Goal: Information Seeking & Learning: Learn about a topic

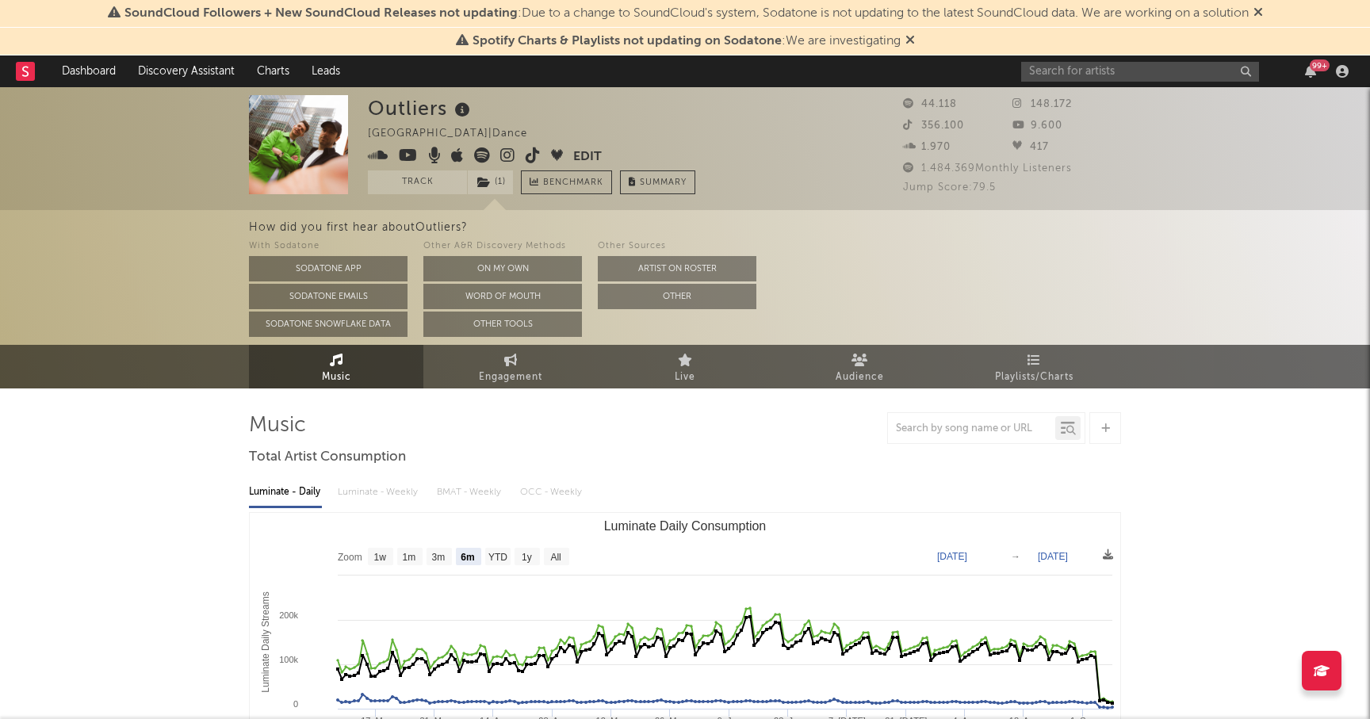
select select "6m"
click at [176, 72] on link "Discovery Assistant" at bounding box center [186, 72] width 119 height 32
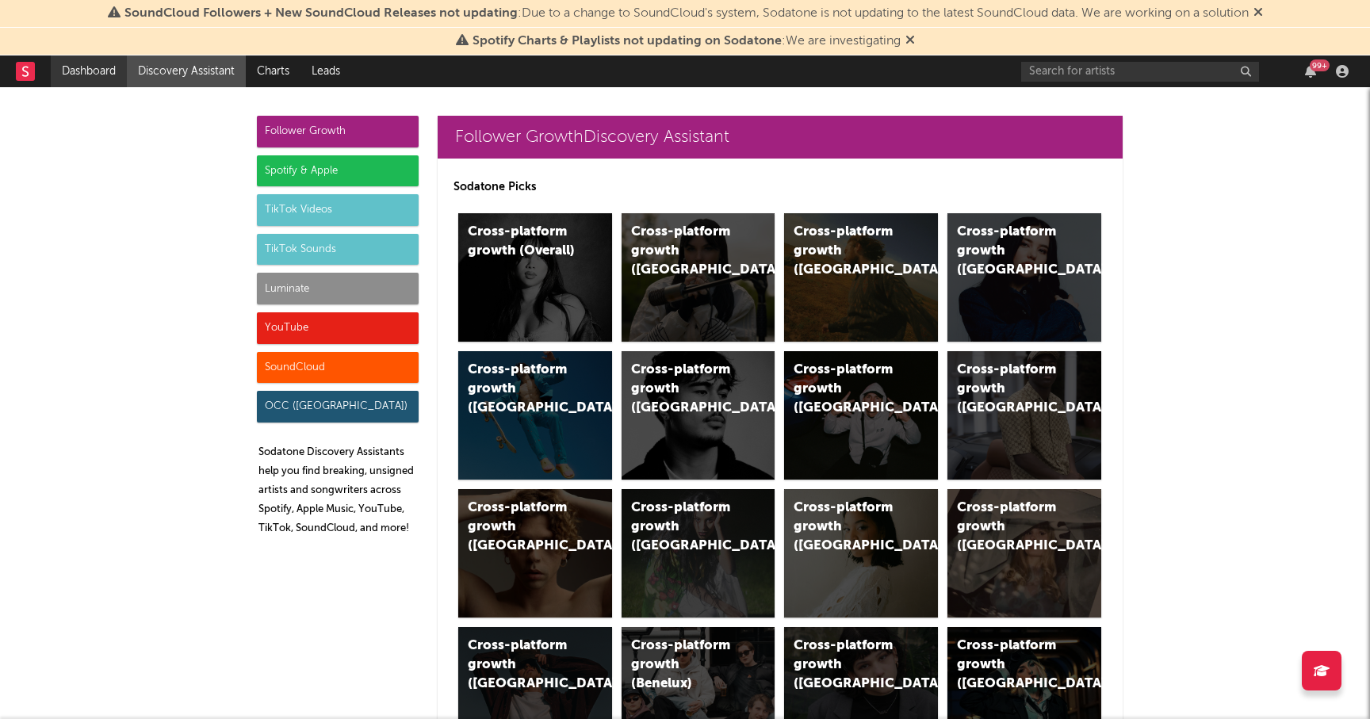
click at [85, 73] on link "Dashboard" at bounding box center [89, 72] width 76 height 32
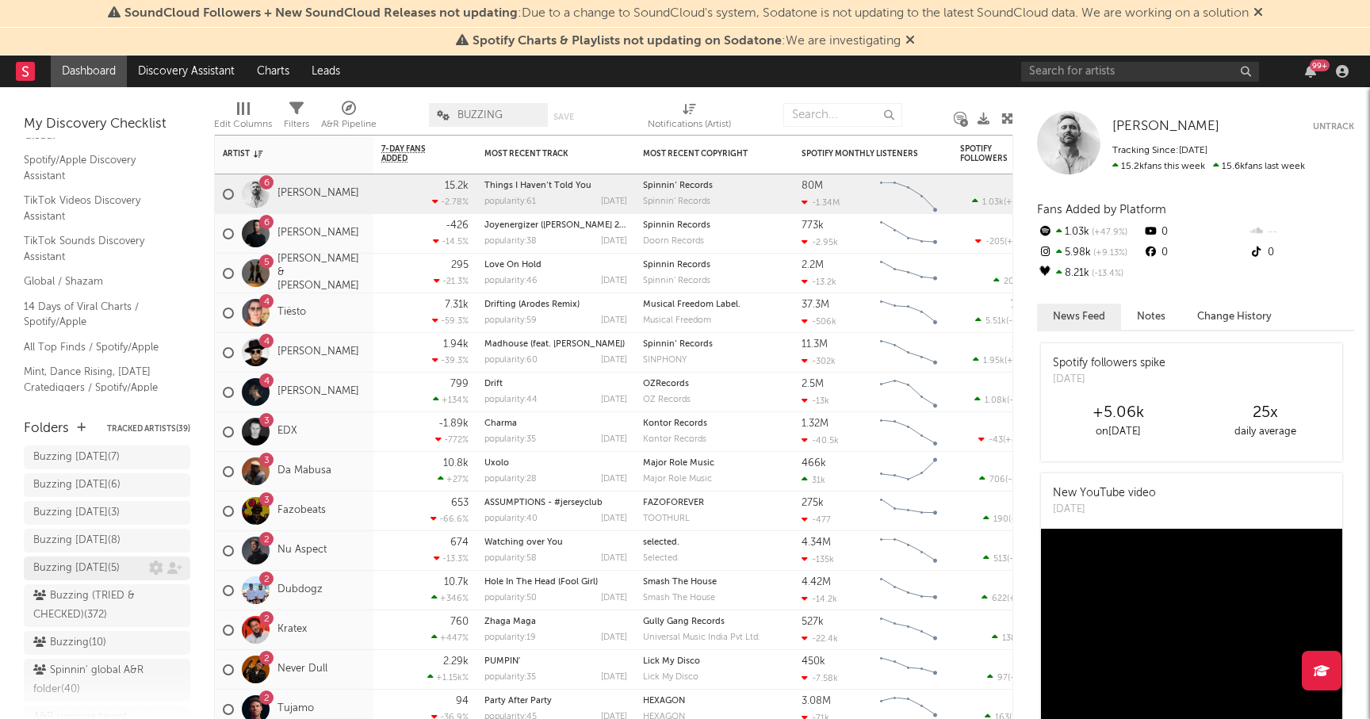
scroll to position [195, 0]
click at [66, 638] on div "Buzzing ( 10 )" at bounding box center [69, 642] width 73 height 19
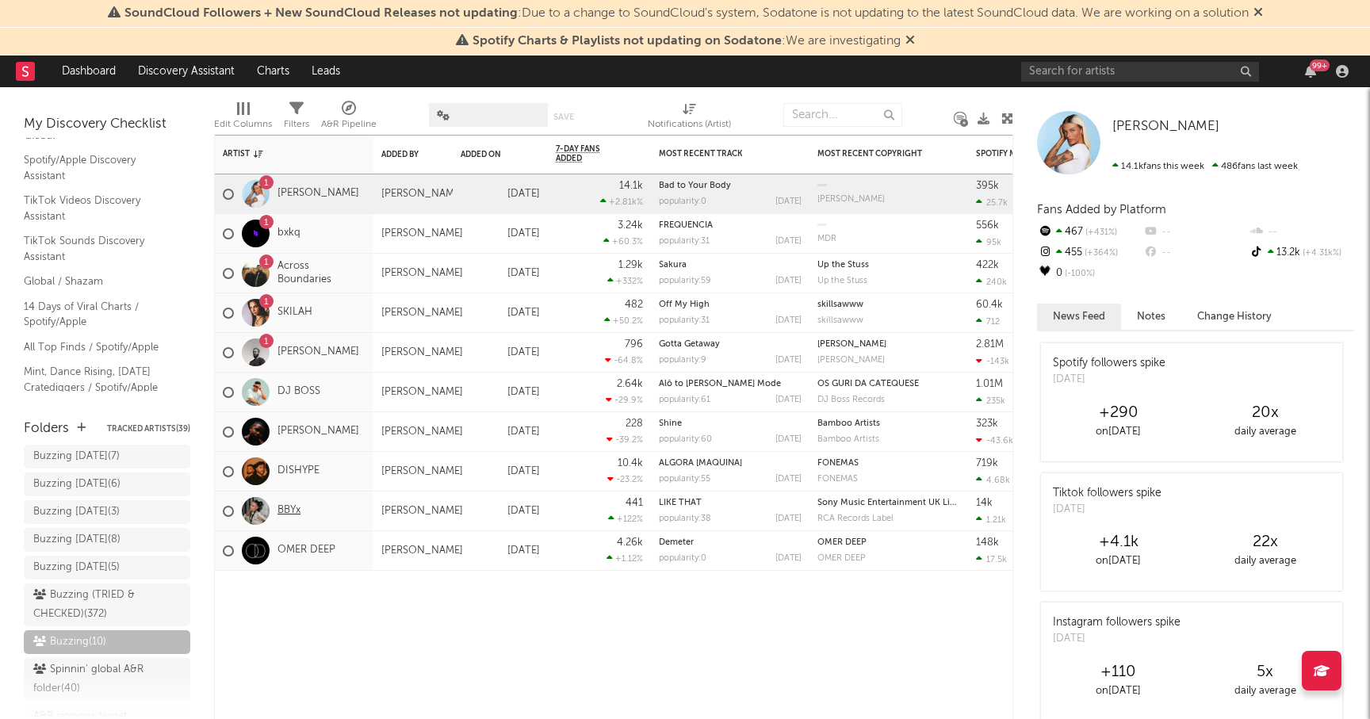
click at [285, 508] on link "BBYx" at bounding box center [289, 510] width 23 height 13
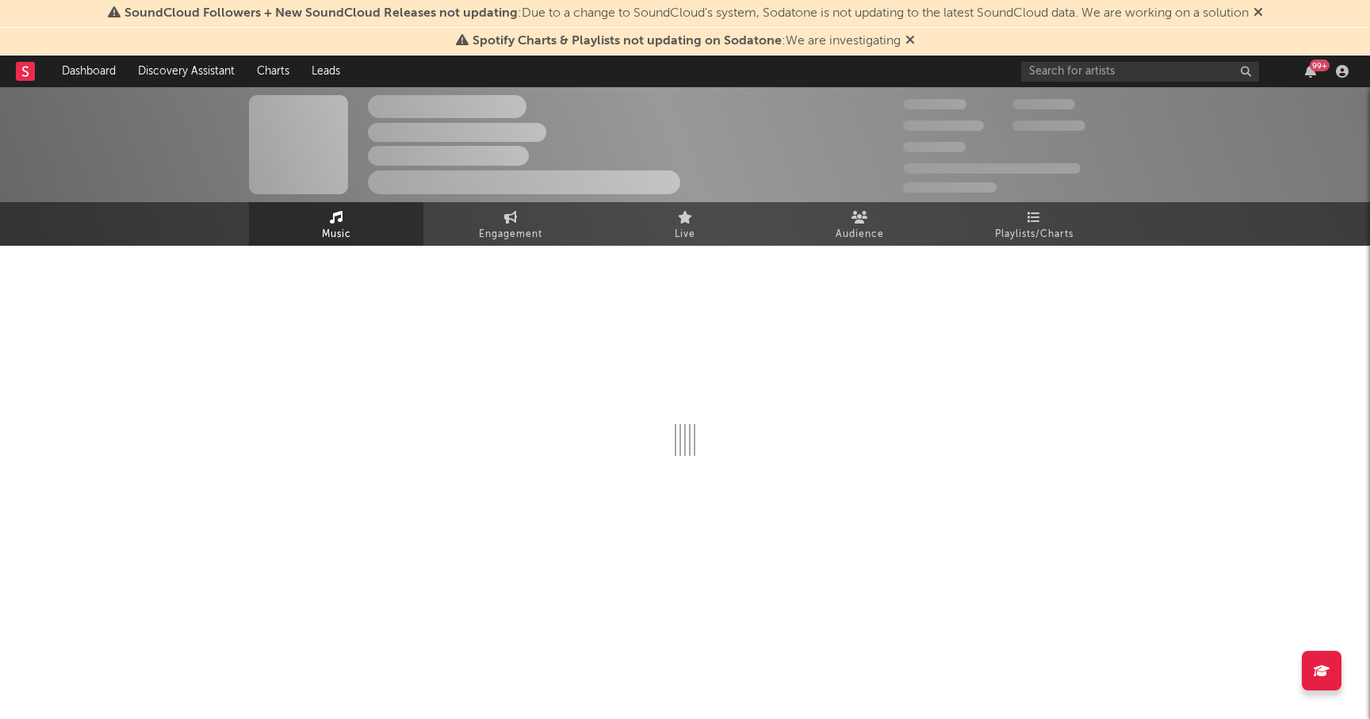
select select "6m"
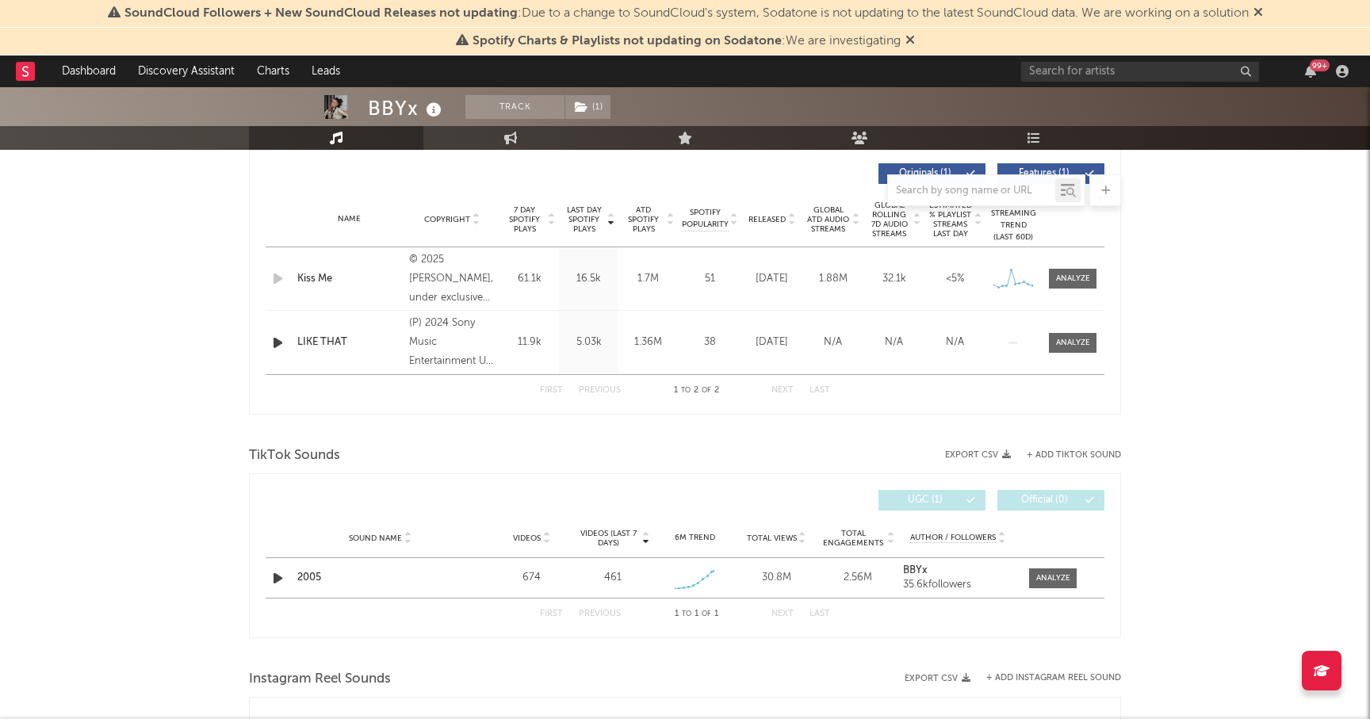
scroll to position [607, 0]
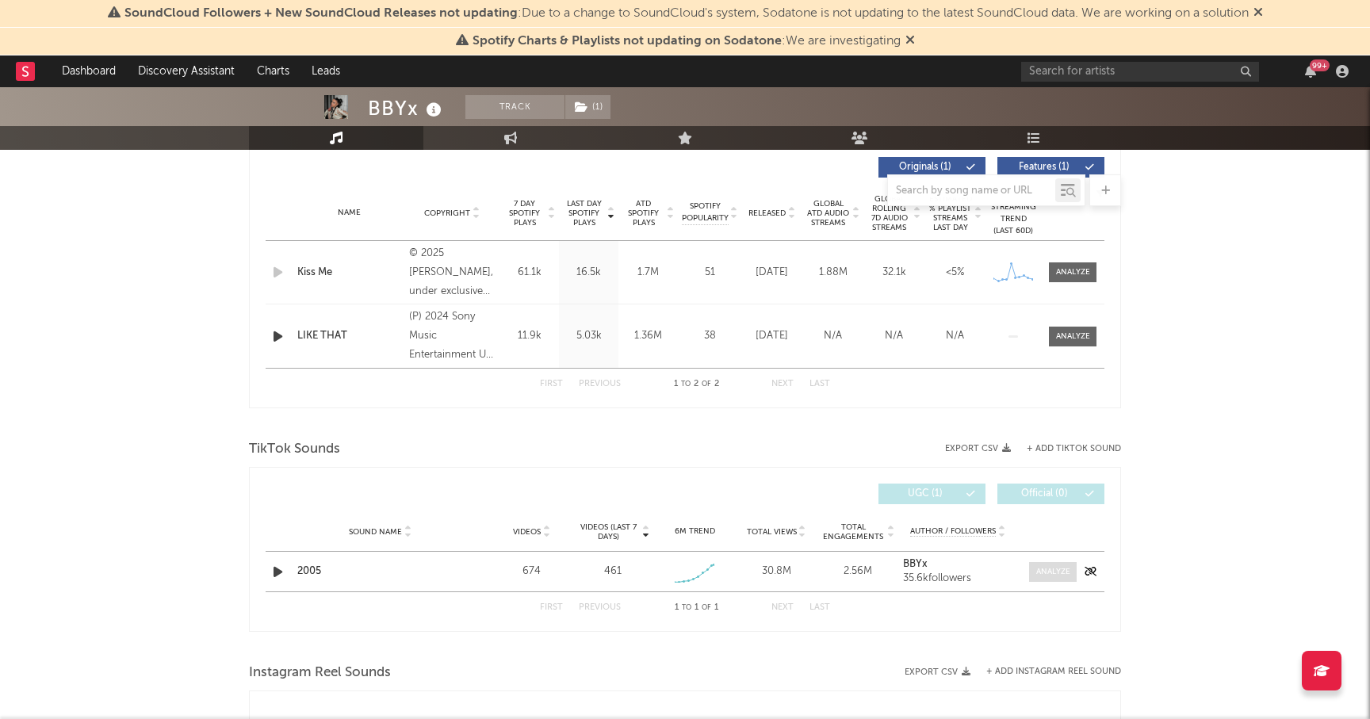
click at [1051, 572] on div at bounding box center [1053, 572] width 34 height 12
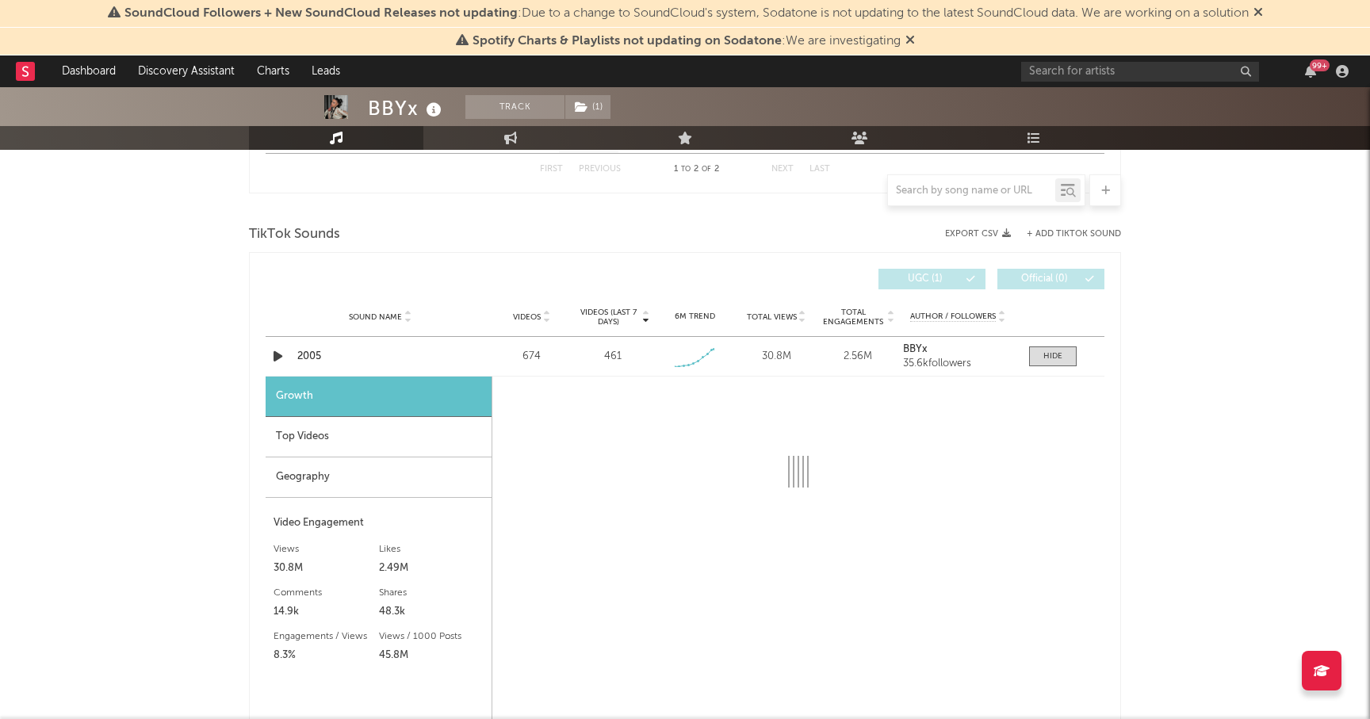
select select "1w"
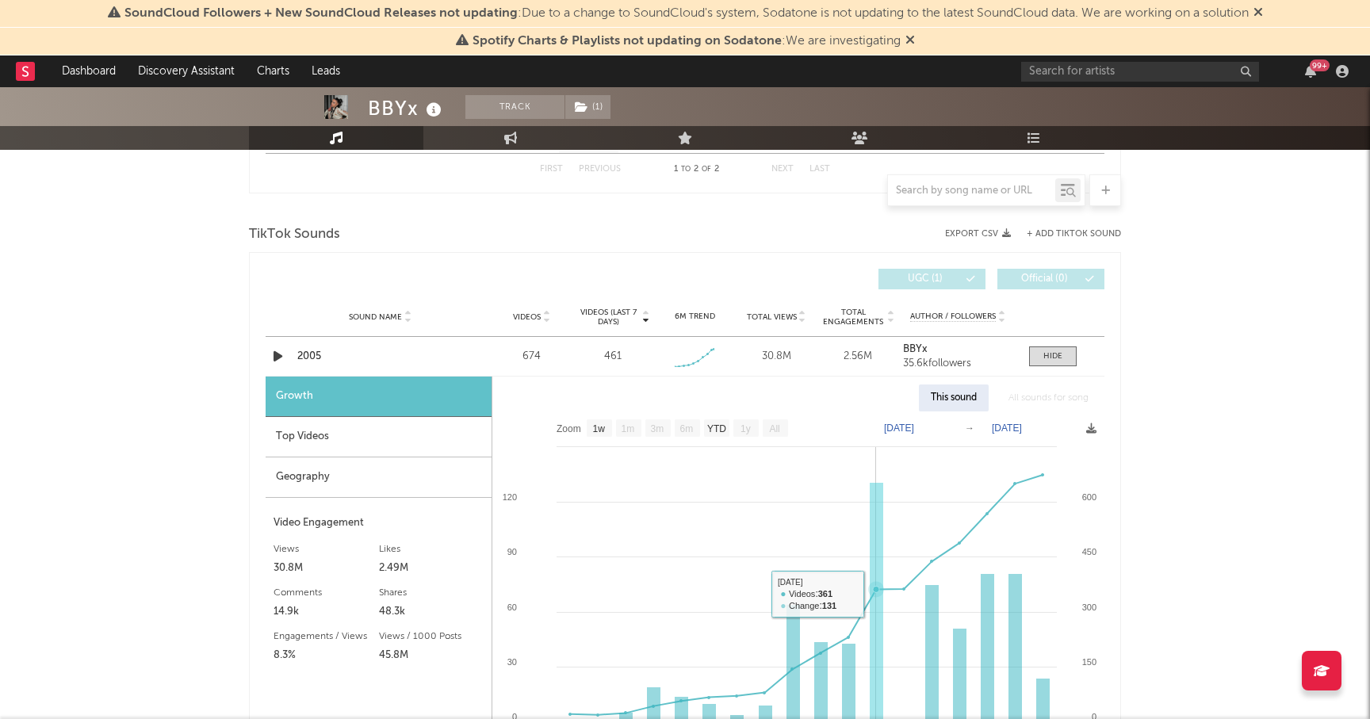
scroll to position [852, 0]
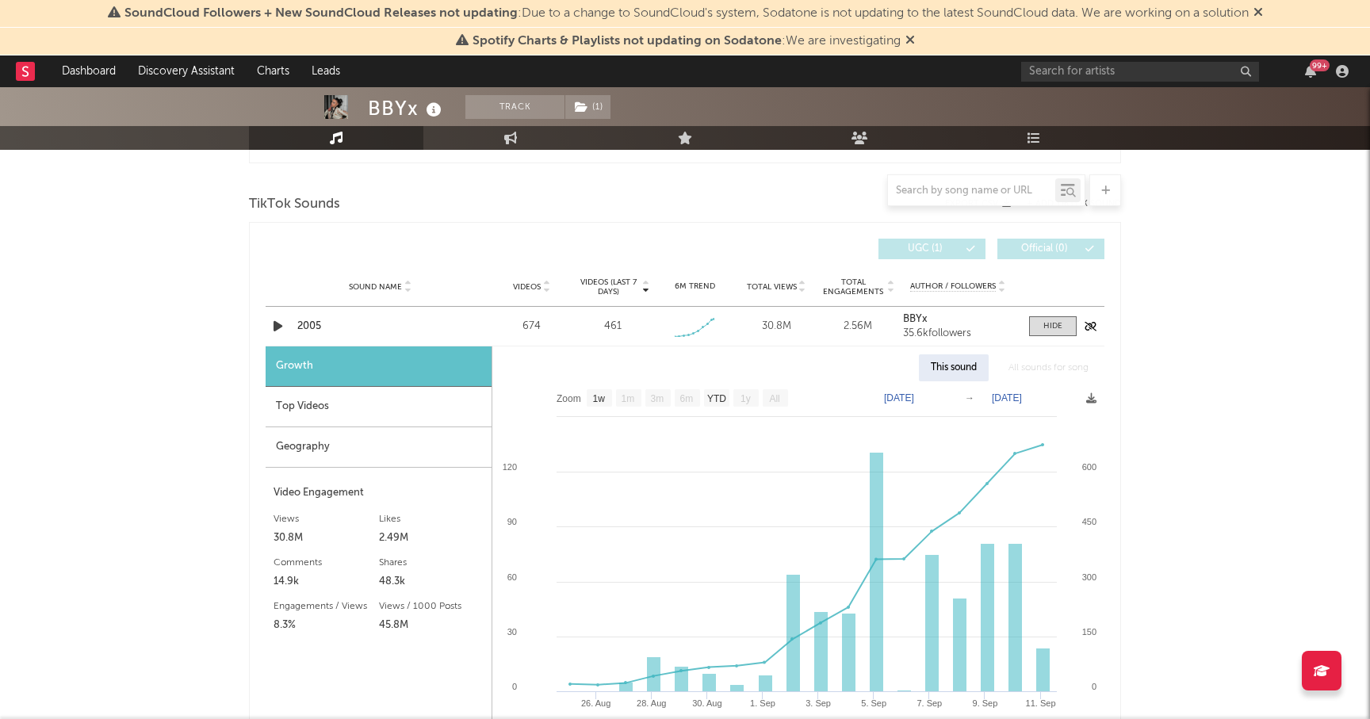
click at [272, 331] on icon "button" at bounding box center [278, 326] width 17 height 20
click at [277, 327] on icon "button" at bounding box center [277, 326] width 15 height 20
